Goal: Task Accomplishment & Management: Complete application form

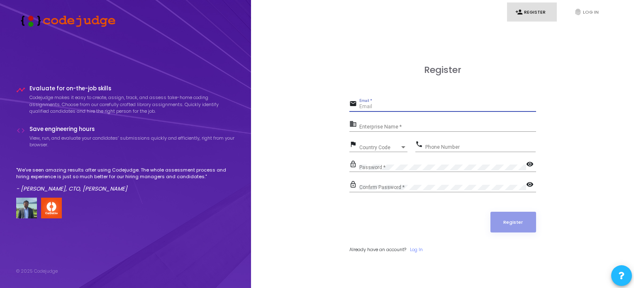
click at [374, 107] on input "Email *" at bounding box center [447, 107] width 177 height 6
type input "M"
type input "[EMAIL_ADDRESS][DOMAIN_NAME]"
click at [405, 132] on div "Enterprise Name *" at bounding box center [447, 125] width 177 height 13
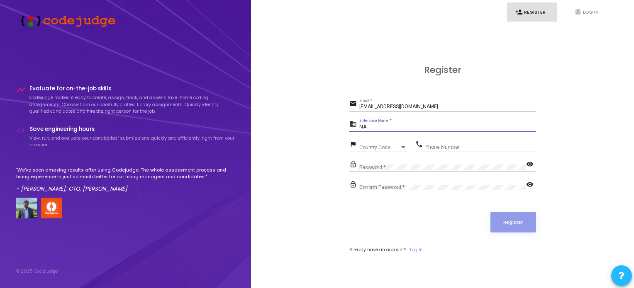
type input "NA"
click at [389, 142] on div "Country Code Country Code" at bounding box center [383, 145] width 48 height 13
type input "9"
type input "+"
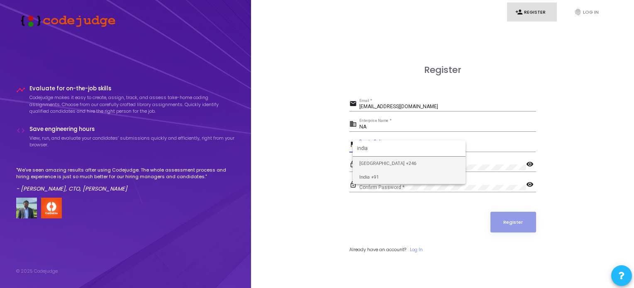
type input "india"
click at [374, 179] on span "India +91" at bounding box center [409, 178] width 100 height 14
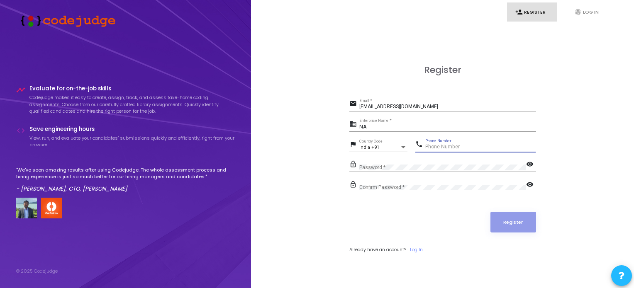
click at [452, 147] on input "Phone Number" at bounding box center [480, 147] width 110 height 6
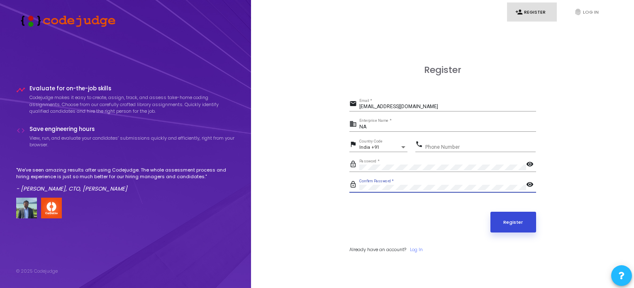
click at [503, 224] on button "Register" at bounding box center [514, 222] width 46 height 21
click at [432, 101] on div "[EMAIL_ADDRESS][DOMAIN_NAME] Email *" at bounding box center [447, 105] width 177 height 13
click at [117, 133] on div "Save engineering hours View, run, and evaluate your candidates’ submissions qui…" at bounding box center [132, 139] width 206 height 27
